Goal: Task Accomplishment & Management: Manage account settings

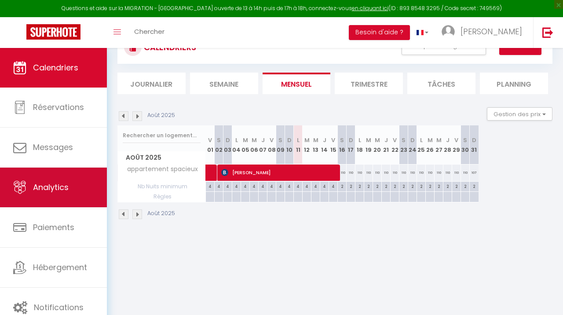
scroll to position [48, 0]
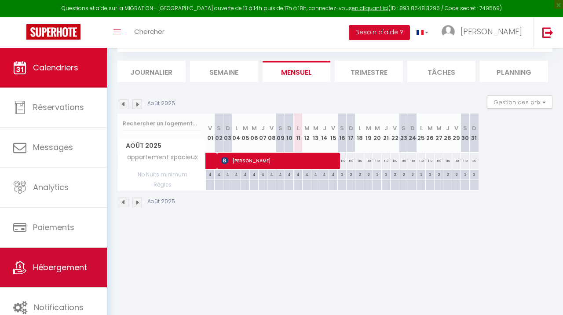
click at [67, 268] on span "Hébergement" at bounding box center [60, 267] width 54 height 11
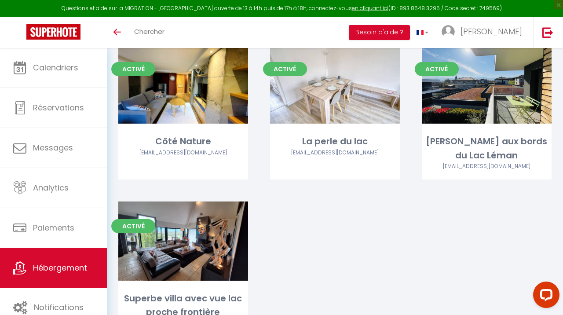
scroll to position [880, 0]
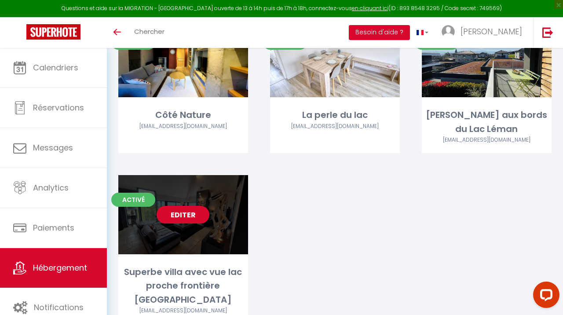
click at [194, 206] on link "Editer" at bounding box center [183, 215] width 53 height 18
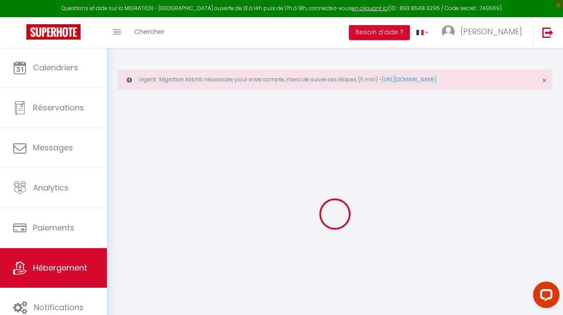
type input "Superbe villa avec vue lac proche frontière [GEOGRAPHIC_DATA]"
type input "[PERSON_NAME]"
type input "Elettro"
select select "10"
select select "5"
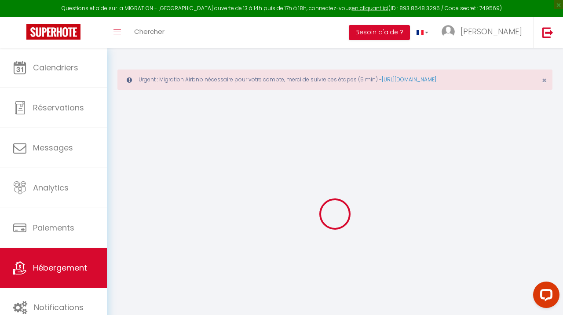
select select "4"
type input "250"
type input "10"
type input "195"
select select
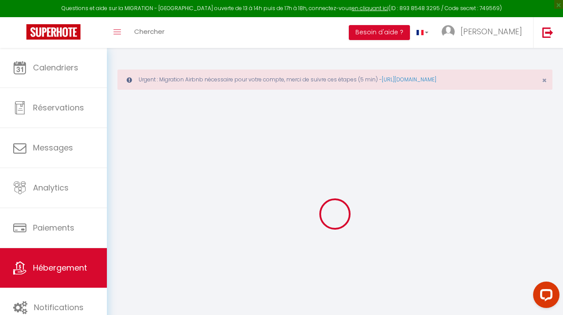
select select
type input "[STREET_ADDRESS]"
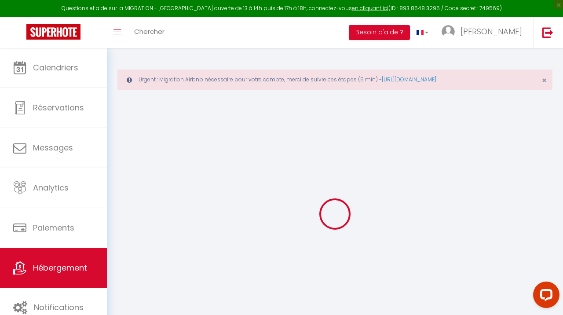
type input "74140"
type input "Sciez"
type input "[PERSON_NAME][EMAIL_ADDRESS][DOMAIN_NAME]"
select select
checkbox input "false"
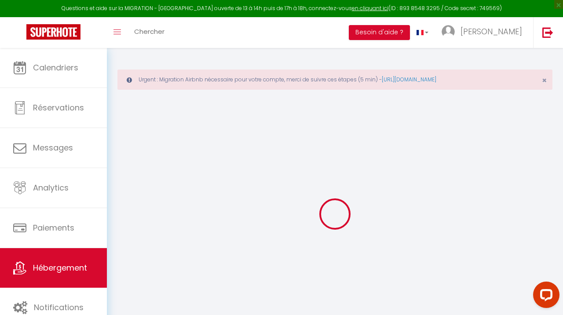
checkbox input "false"
type input "0"
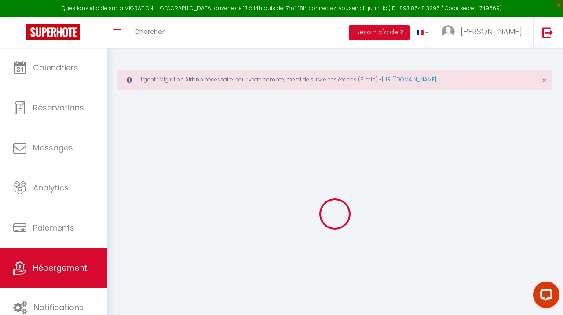
type input "0"
select select
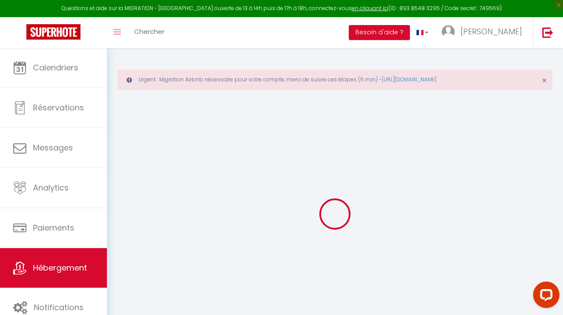
select select
checkbox input "false"
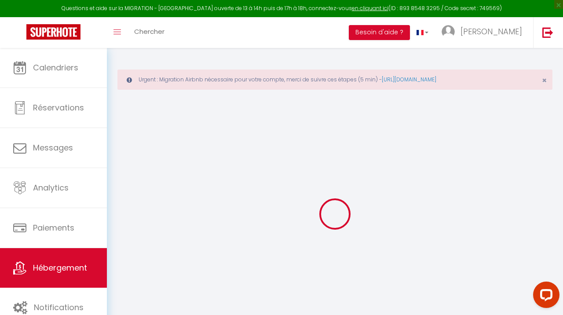
checkbox input "false"
select select
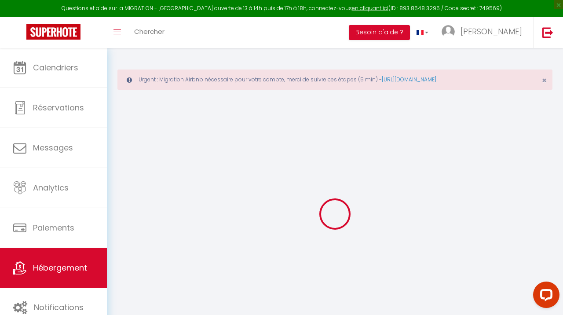
select select
checkbox input "false"
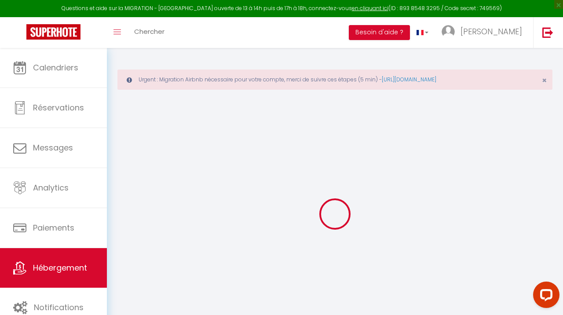
checkbox input "false"
select select
checkbox input "false"
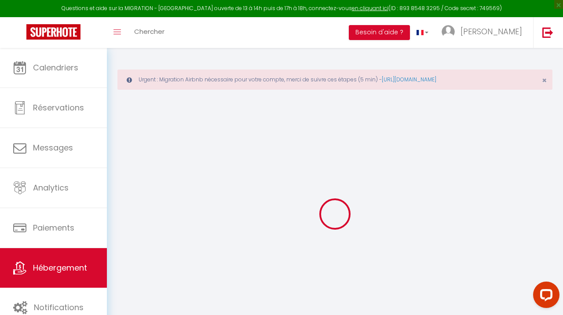
checkbox input "false"
select select "14:00"
select select
select select "11:00"
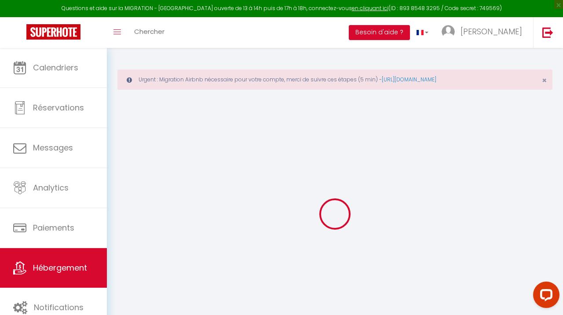
select select "30"
select select "120"
select select
checkbox input "false"
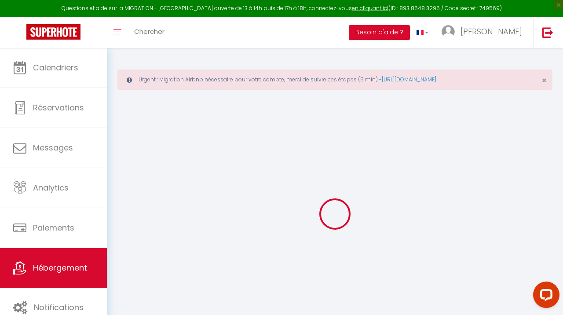
checkbox input "false"
select select
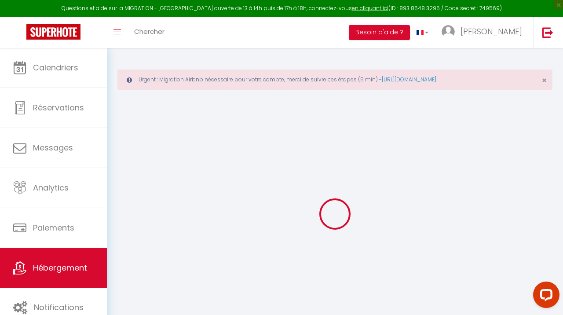
checkbox input "false"
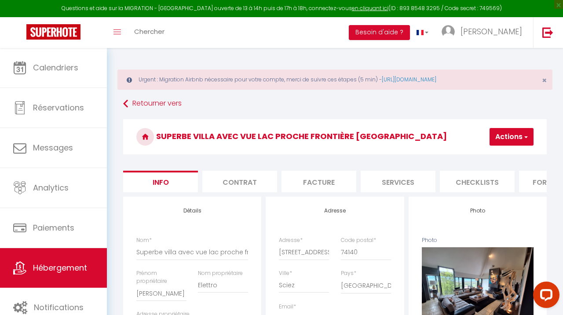
click at [509, 135] on button "Actions" at bounding box center [512, 137] width 44 height 18
select select
checkbox input "false"
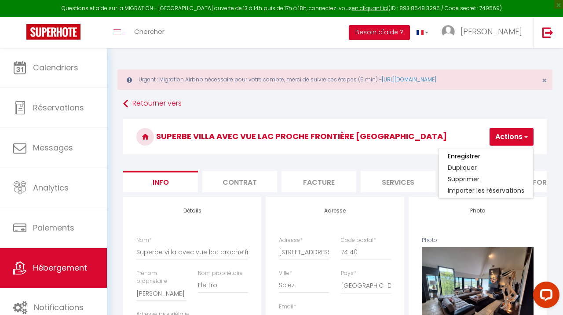
checkbox input "false"
click at [472, 180] on link "Supprimer" at bounding box center [486, 178] width 94 height 11
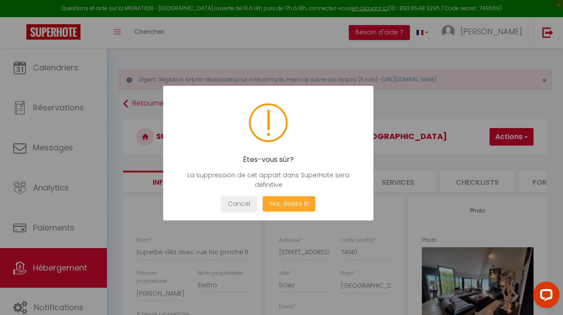
click at [282, 205] on button "Yes, delete it!" at bounding box center [289, 203] width 53 height 15
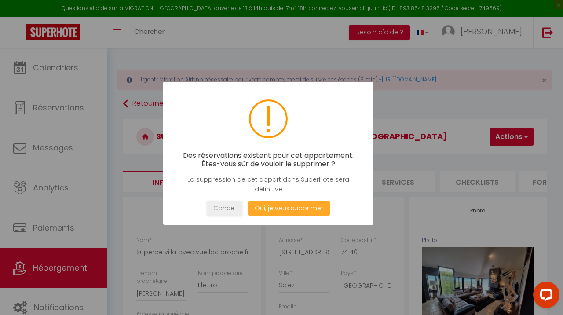
click at [273, 208] on button "Oui, je veux supprimer" at bounding box center [289, 208] width 82 height 15
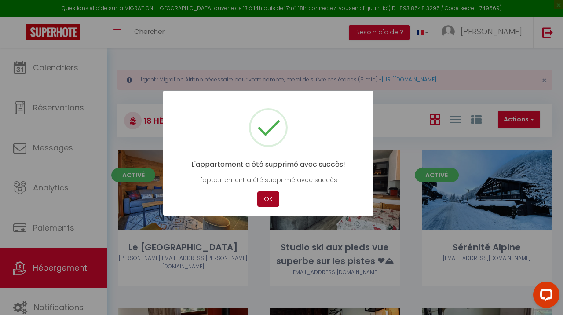
click at [270, 196] on button "OK" at bounding box center [268, 198] width 22 height 15
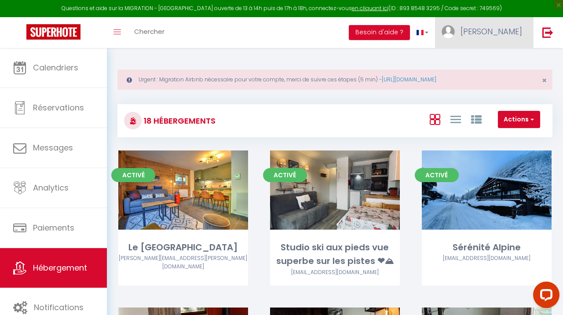
click at [497, 35] on link "[PERSON_NAME]" at bounding box center [484, 32] width 98 height 31
click at [499, 57] on link "Paramètres" at bounding box center [498, 61] width 65 height 15
select select "fr"
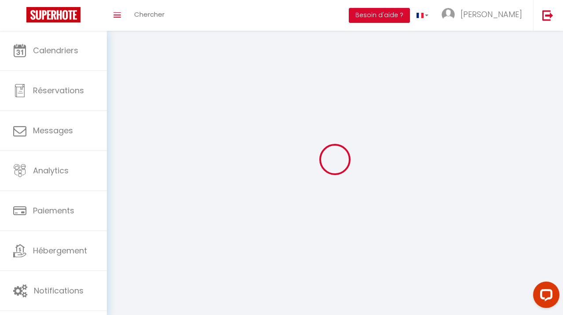
select select
type input "[PERSON_NAME]"
type input "Elettro"
type input "0645533996"
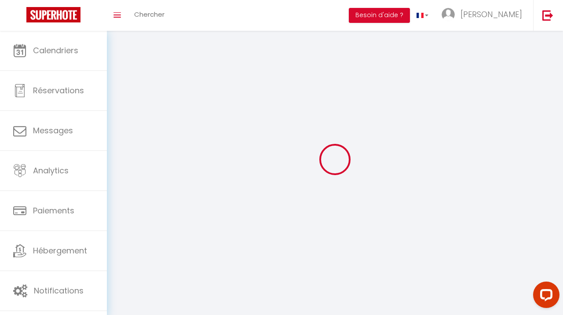
type input "[STREET_ADDRESS]"
type input "74140"
type input "Sciez"
type input "izFyN8NYRdIWHtZZLWwpMqGAT"
type input "0rbHeaYpeTXisUxiyZtkAALSj"
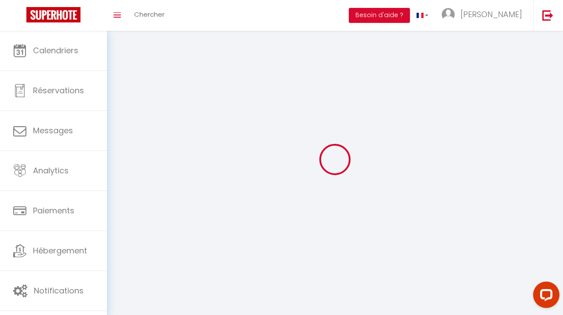
type input "[URL][DOMAIN_NAME]"
select select "28"
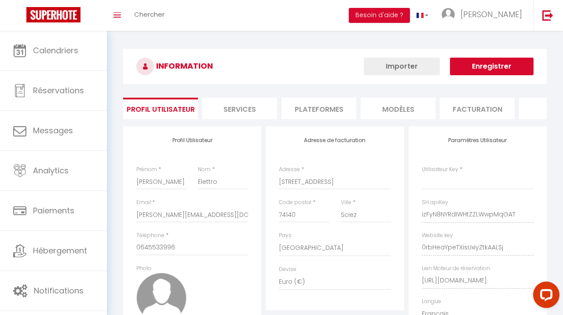
select select "fr"
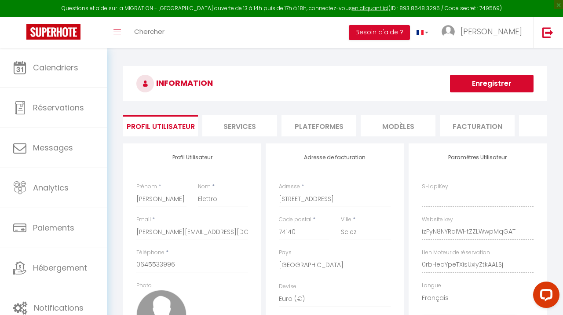
type input "izFyN8NYRdIWHtZZLWwpMqGAT"
type input "0rbHeaYpeTXisUxiyZtkAALSj"
type input "[URL][DOMAIN_NAME]"
click at [318, 125] on li "Plateformes" at bounding box center [319, 126] width 75 height 22
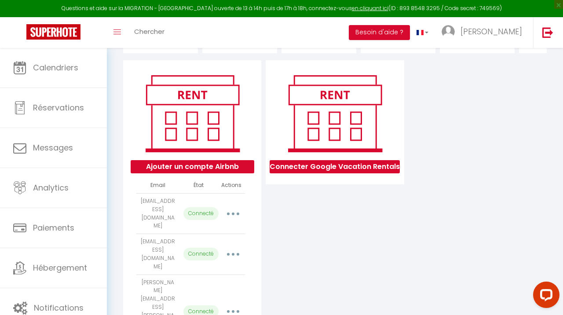
scroll to position [84, 0]
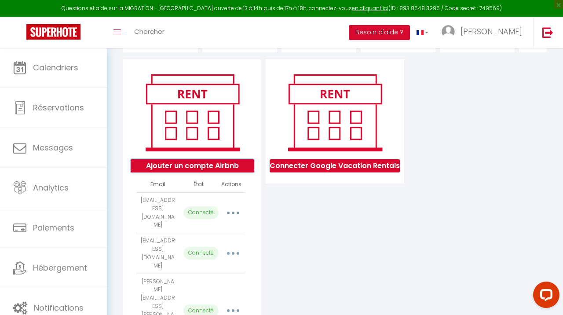
click at [221, 164] on button "Ajouter un compte Airbnb" at bounding box center [193, 165] width 124 height 13
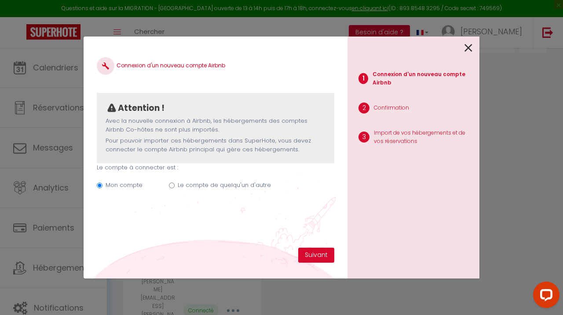
click at [212, 183] on label "Le compte de quelqu'un d'autre" at bounding box center [224, 185] width 93 height 9
click at [175, 183] on input "Le compte de quelqu'un d'autre" at bounding box center [172, 186] width 6 height 6
radio input "true"
radio input "false"
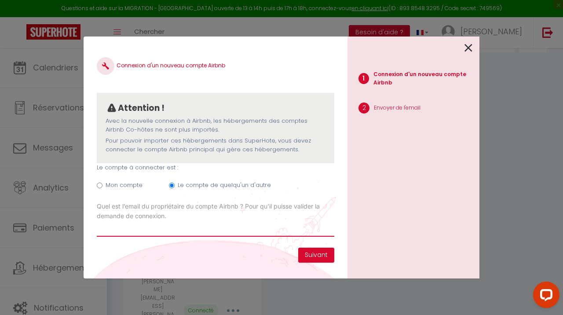
click at [180, 230] on input "Email connexion Airbnb" at bounding box center [216, 229] width 238 height 16
type input "[EMAIL_ADDRESS][DOMAIN_NAME]"
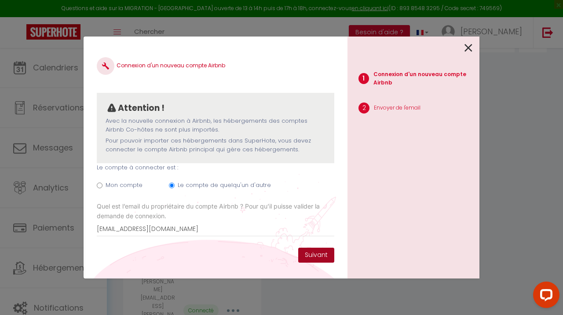
click at [314, 258] on button "Suivant" at bounding box center [316, 255] width 36 height 15
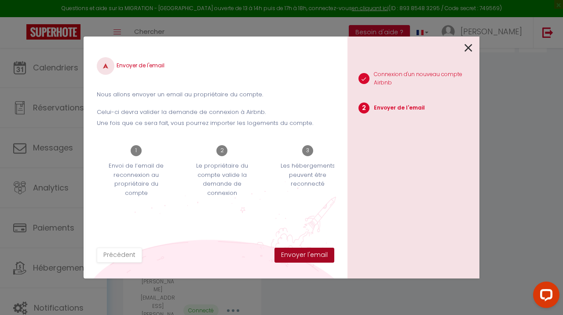
click at [314, 258] on button "Envoyer l'email" at bounding box center [305, 255] width 60 height 15
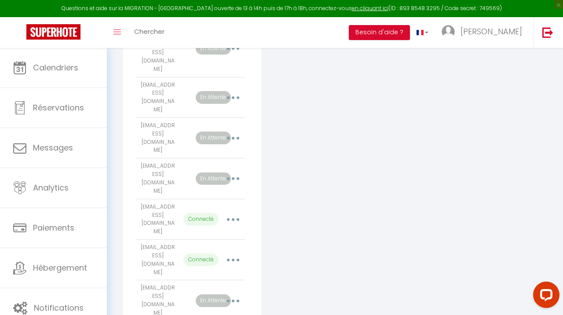
scroll to position [543, 0]
